Goal: Task Accomplishment & Management: Complete application form

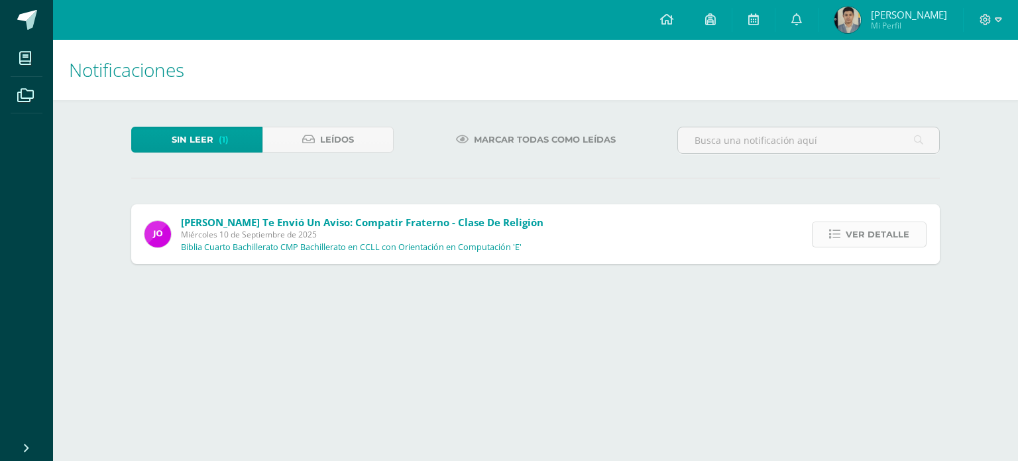
click at [840, 229] on icon at bounding box center [834, 234] width 11 height 11
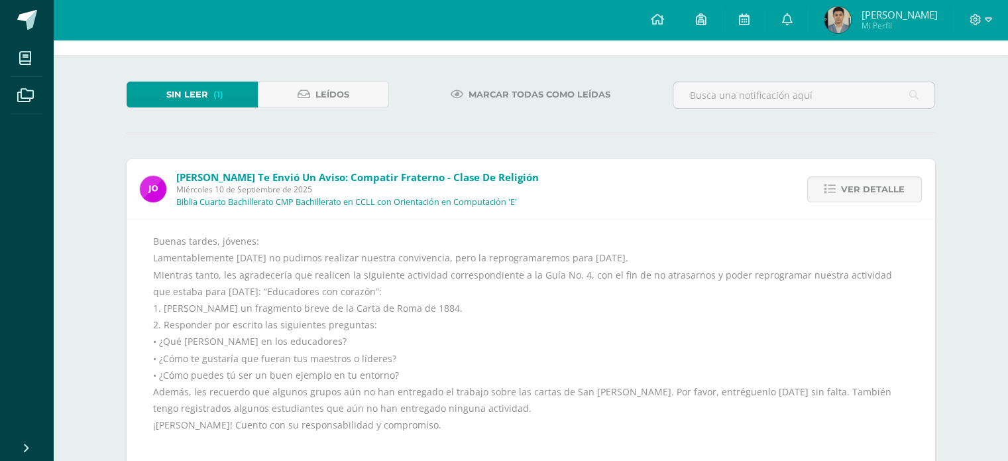
scroll to position [66, 0]
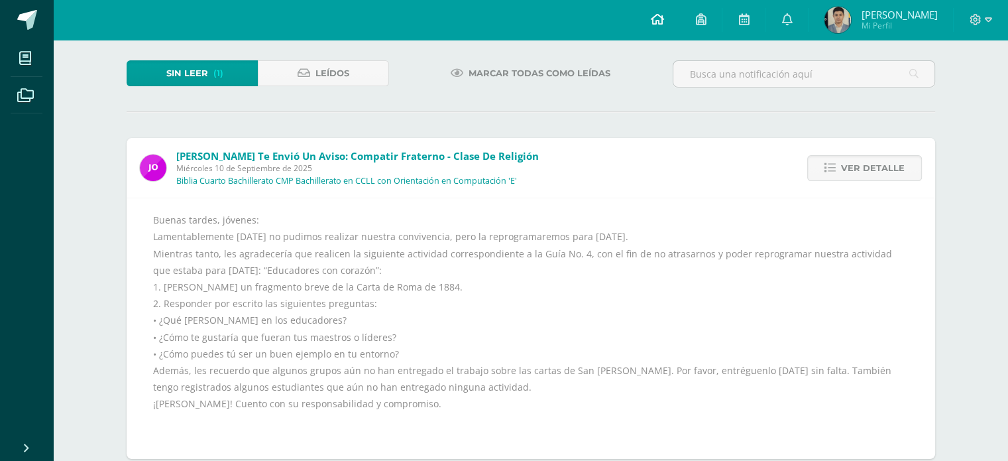
click at [667, 29] on link at bounding box center [656, 20] width 45 height 40
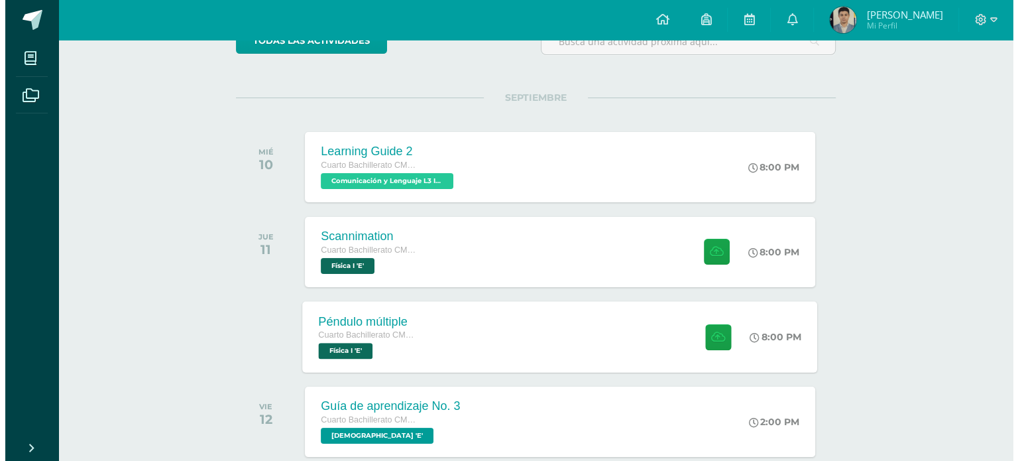
scroll to position [199, 0]
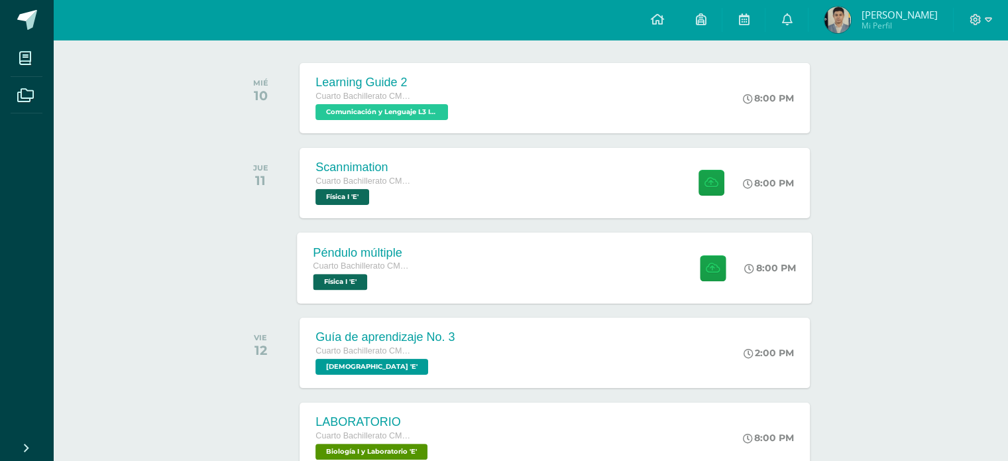
click at [516, 272] on div "Péndulo múltiple Cuarto Bachillerato CMP Bachillerato en CCLL con Orientación e…" at bounding box center [555, 267] width 515 height 71
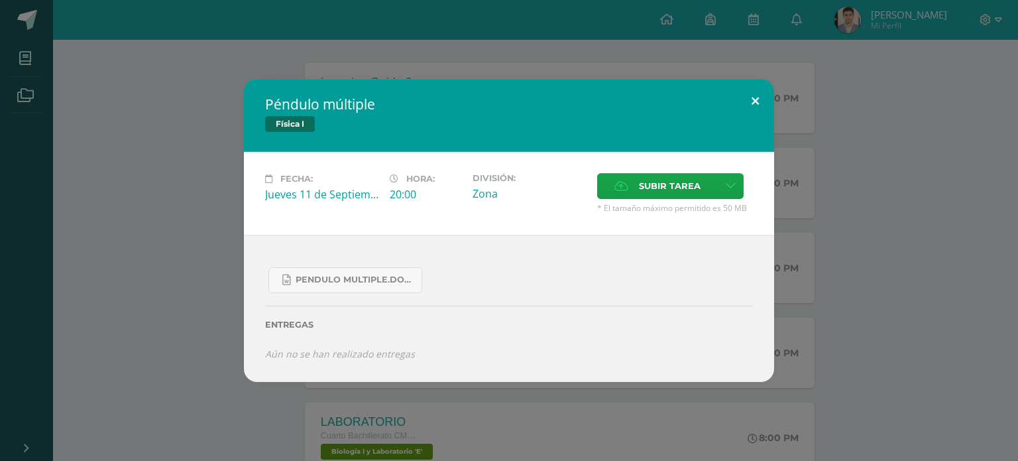
click at [757, 107] on button at bounding box center [755, 101] width 38 height 45
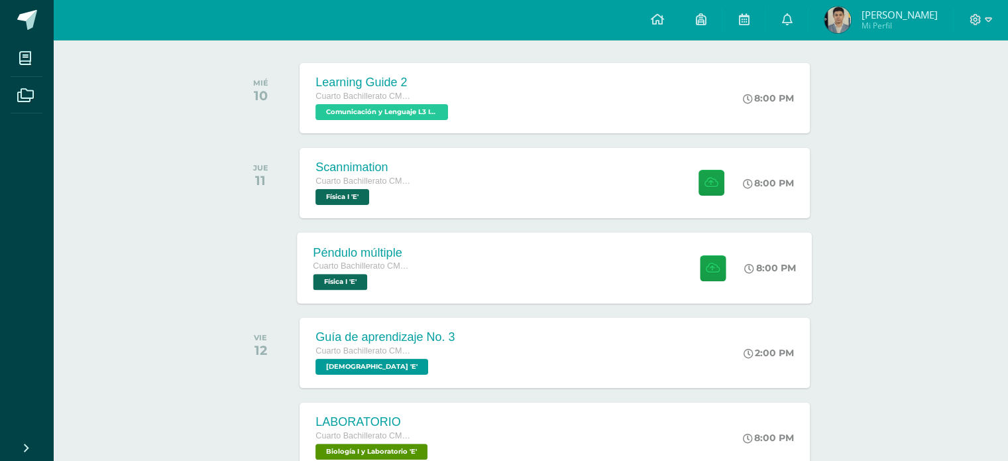
click at [569, 264] on div "Péndulo múltiple Cuarto Bachillerato CMP Bachillerato en CCLL con Orientación e…" at bounding box center [555, 267] width 515 height 71
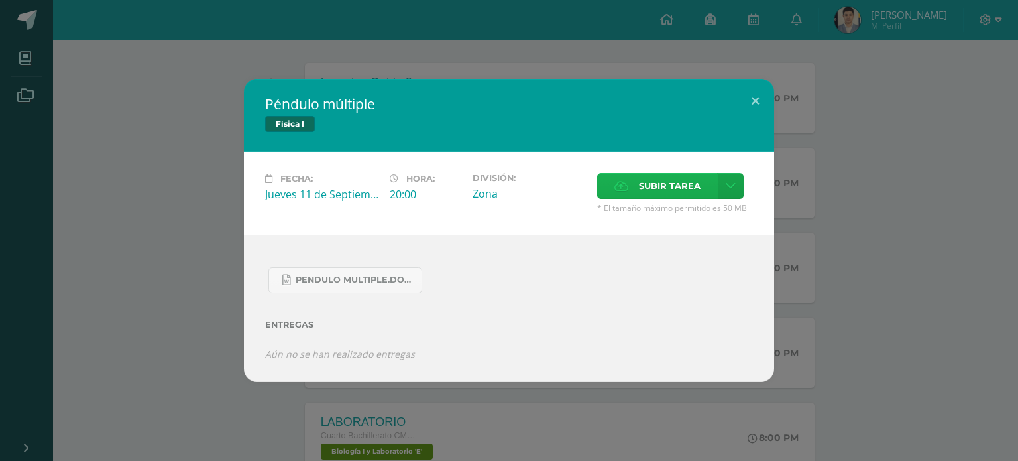
click at [646, 180] on span "Subir tarea" at bounding box center [670, 186] width 62 height 25
click at [0, 0] on input "Subir tarea" at bounding box center [0, 0] width 0 height 0
